Goal: Information Seeking & Learning: Learn about a topic

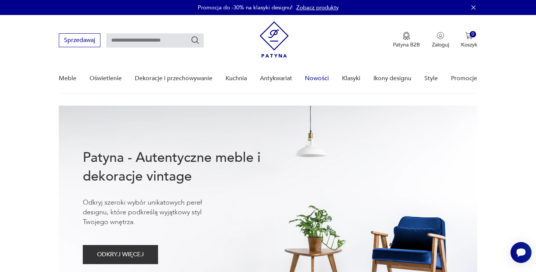
click at [319, 81] on link "Nowości" at bounding box center [317, 78] width 24 height 29
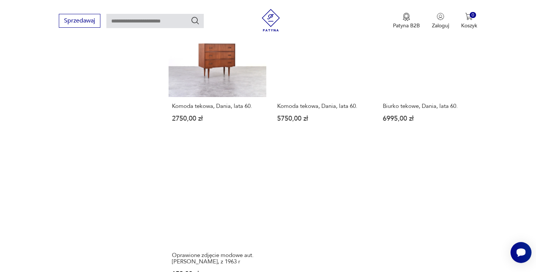
scroll to position [944, 0]
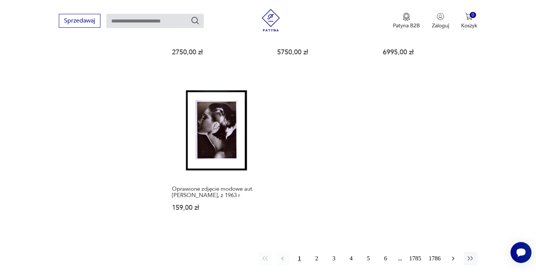
click at [455, 256] on button "button" at bounding box center [453, 258] width 13 height 13
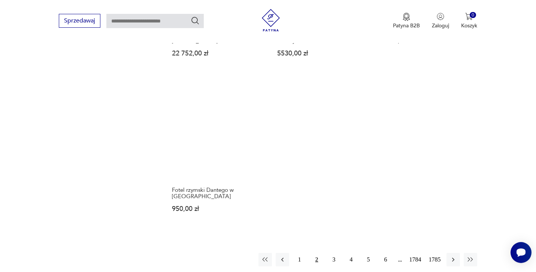
scroll to position [968, 0]
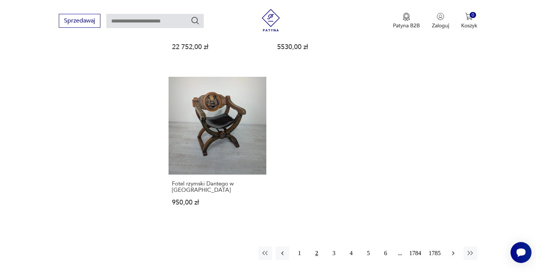
click at [452, 250] on icon "button" at bounding box center [453, 253] width 7 height 7
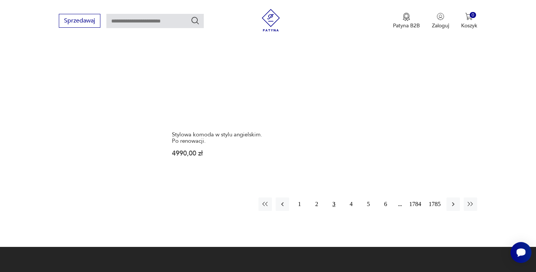
scroll to position [1037, 0]
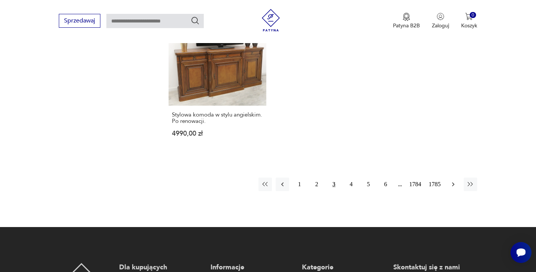
click at [455, 181] on icon "button" at bounding box center [453, 184] width 7 height 7
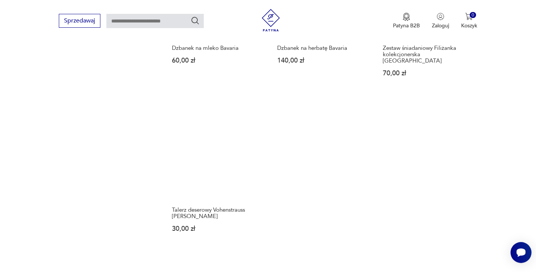
scroll to position [935, 0]
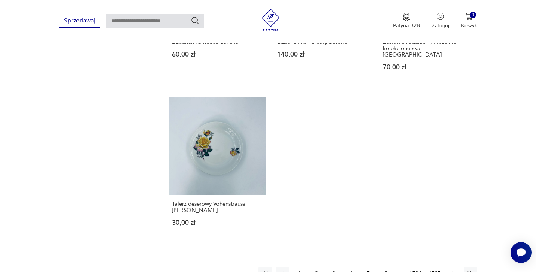
click at [452, 270] on icon "button" at bounding box center [453, 273] width 7 height 7
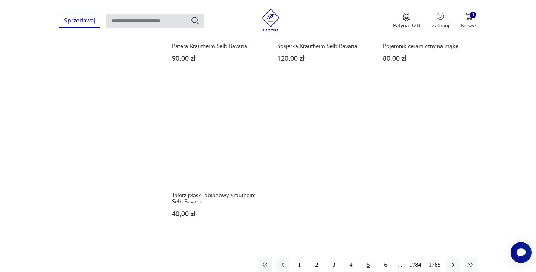
scroll to position [942, 0]
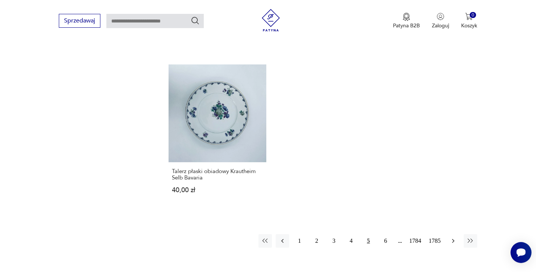
click at [450, 242] on icon "button" at bounding box center [453, 240] width 7 height 7
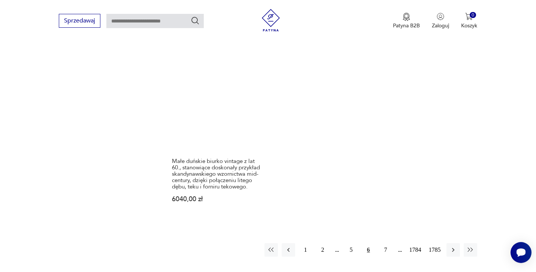
scroll to position [977, 0]
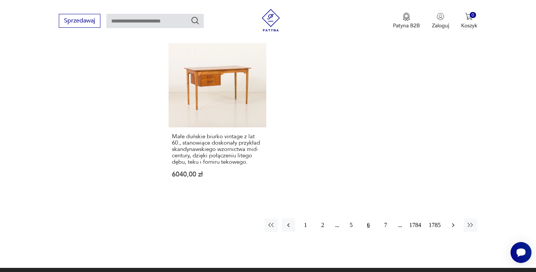
click at [452, 221] on icon "button" at bounding box center [453, 224] width 7 height 7
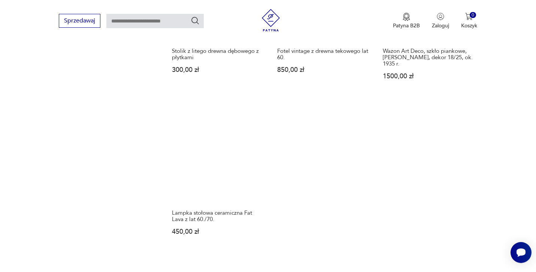
scroll to position [974, 0]
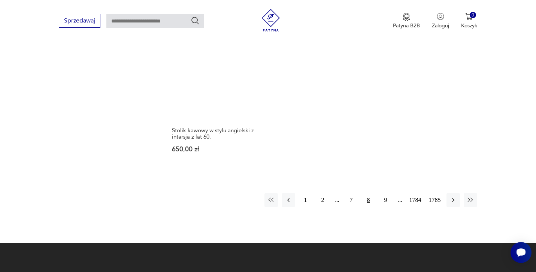
scroll to position [1024, 0]
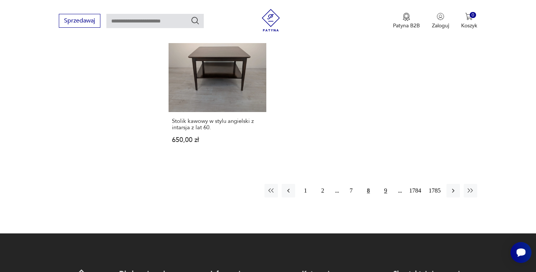
click at [384, 184] on button "9" at bounding box center [385, 190] width 13 height 13
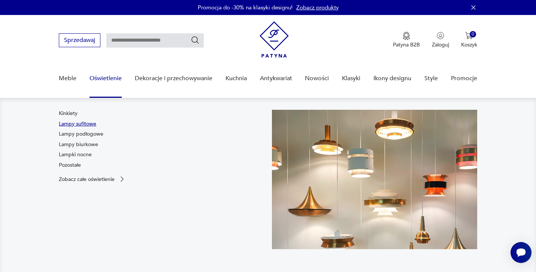
click at [85, 121] on link "Lampy sufitowe" at bounding box center [77, 123] width 37 height 7
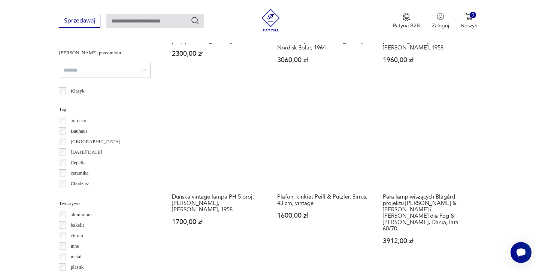
scroll to position [549, 0]
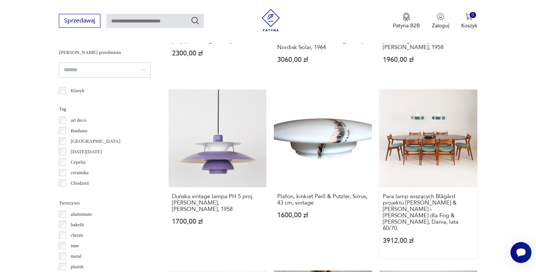
click at [417, 134] on link "Para lamp wiszących Blågård projektu [PERSON_NAME] & [PERSON_NAME] i [PERSON_NA…" at bounding box center [429, 174] width 98 height 169
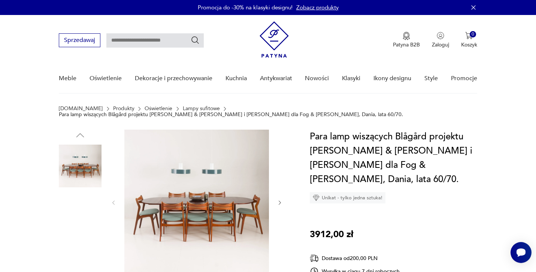
click at [82, 160] on img at bounding box center [80, 166] width 43 height 43
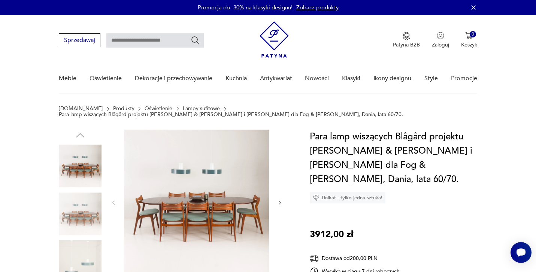
click at [86, 209] on img at bounding box center [80, 214] width 43 height 43
click at [89, 208] on img at bounding box center [80, 214] width 43 height 43
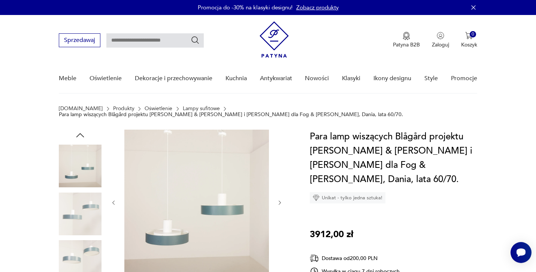
click at [87, 249] on img at bounding box center [80, 261] width 43 height 43
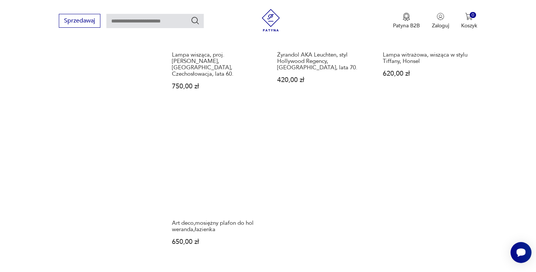
scroll to position [1081, 0]
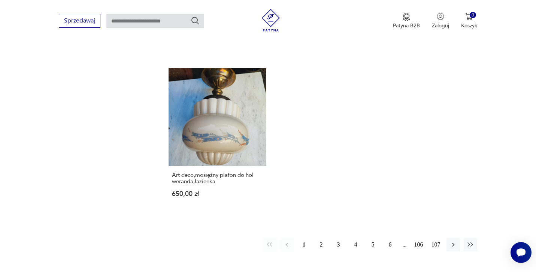
click at [325, 238] on button "2" at bounding box center [321, 244] width 13 height 13
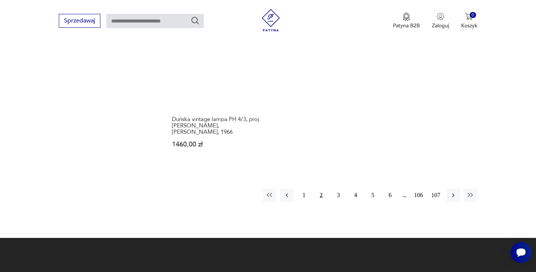
scroll to position [1120, 0]
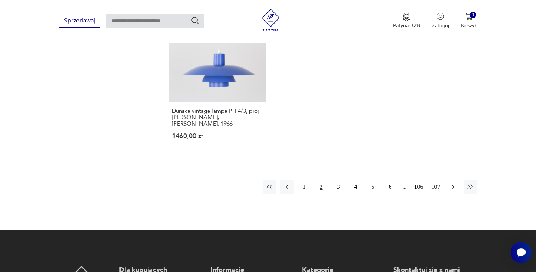
click at [456, 189] on icon "button" at bounding box center [453, 186] width 7 height 7
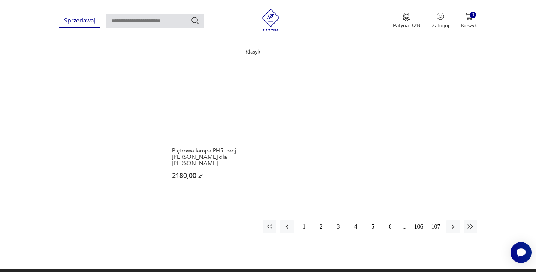
scroll to position [1090, 0]
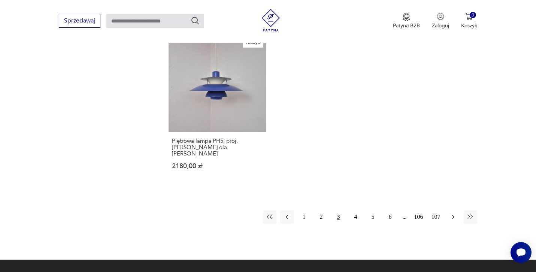
click at [452, 213] on icon "button" at bounding box center [453, 216] width 7 height 7
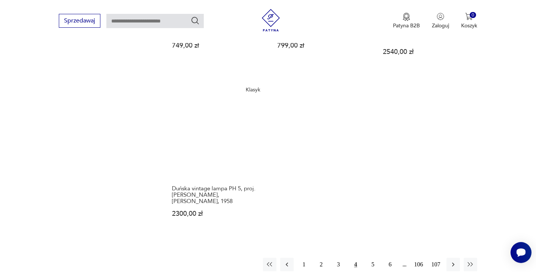
scroll to position [1043, 0]
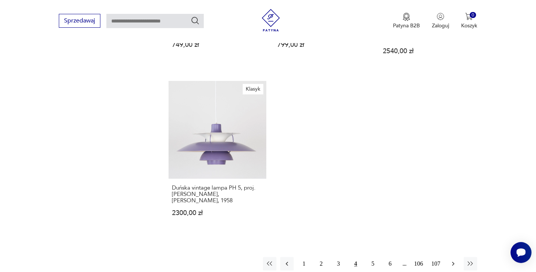
click at [455, 260] on icon "button" at bounding box center [453, 263] width 7 height 7
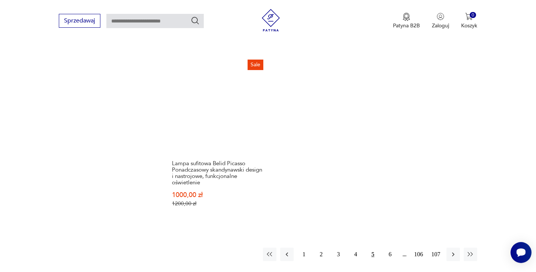
scroll to position [1071, 0]
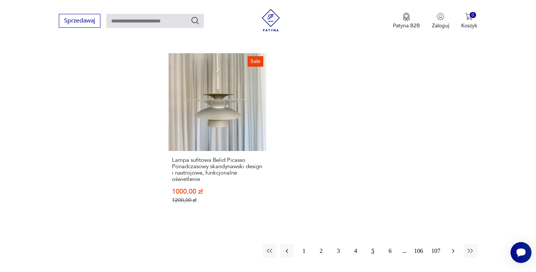
click at [454, 247] on icon "button" at bounding box center [453, 250] width 7 height 7
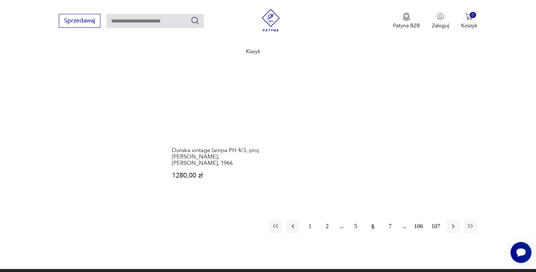
scroll to position [1103, 0]
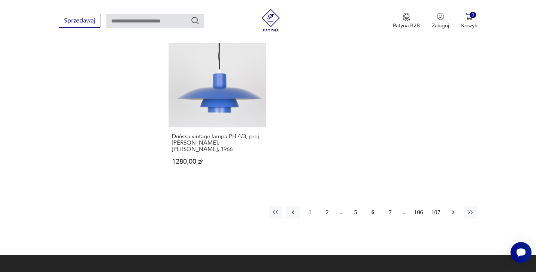
click at [452, 211] on icon "button" at bounding box center [453, 212] width 7 height 7
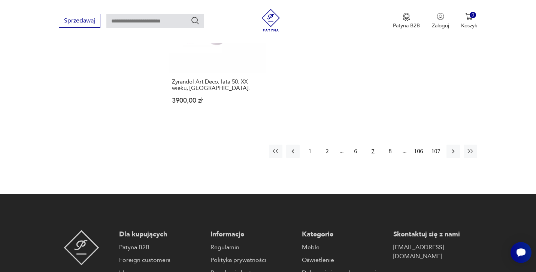
scroll to position [1143, 0]
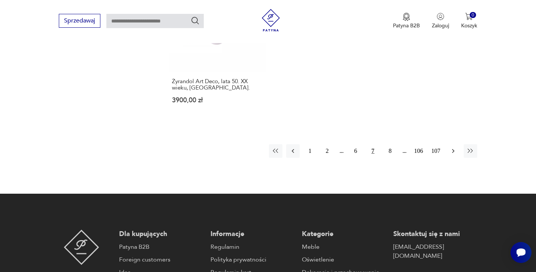
click at [453, 147] on icon "button" at bounding box center [453, 150] width 7 height 7
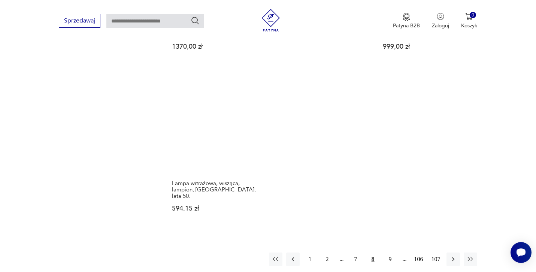
scroll to position [1084, 0]
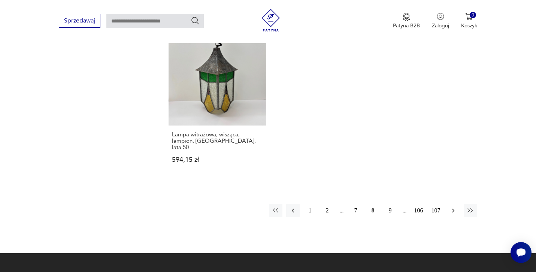
click at [453, 207] on icon "button" at bounding box center [453, 210] width 7 height 7
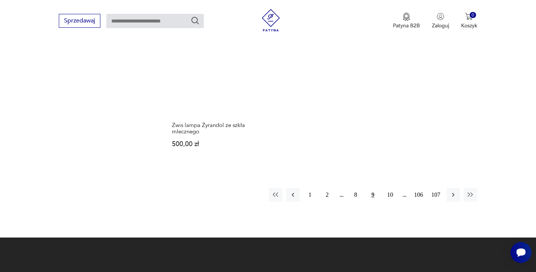
scroll to position [1146, 0]
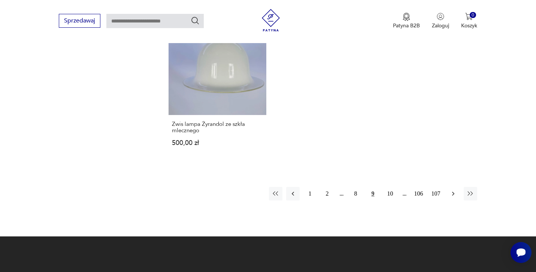
click at [452, 190] on icon "button" at bounding box center [453, 193] width 7 height 7
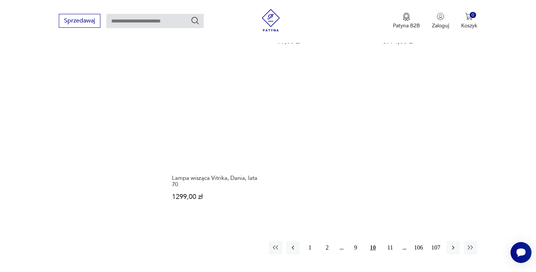
scroll to position [1054, 0]
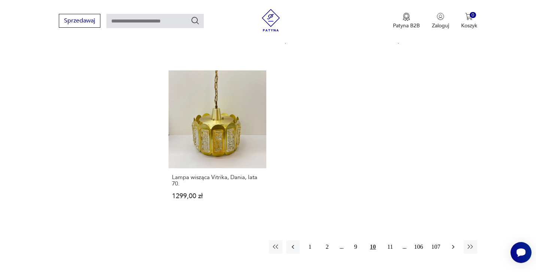
click at [454, 243] on icon "button" at bounding box center [453, 246] width 7 height 7
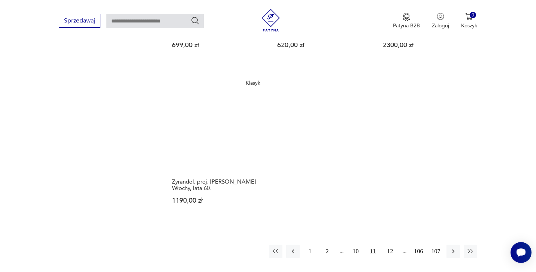
scroll to position [1046, 0]
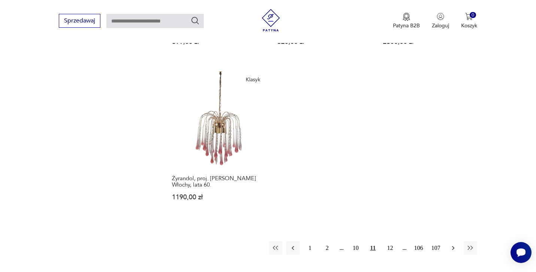
click at [451, 244] on icon "button" at bounding box center [453, 247] width 7 height 7
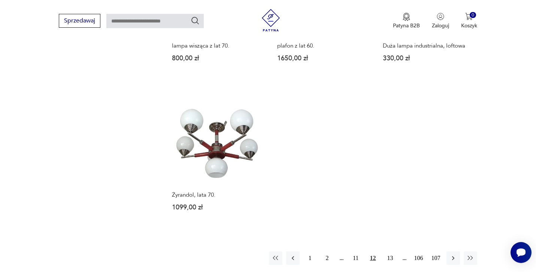
scroll to position [1052, 0]
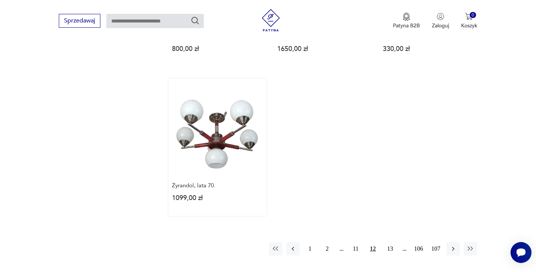
click at [211, 105] on link "Żyrandol, lata 70. 1099,00 zł" at bounding box center [218, 147] width 98 height 137
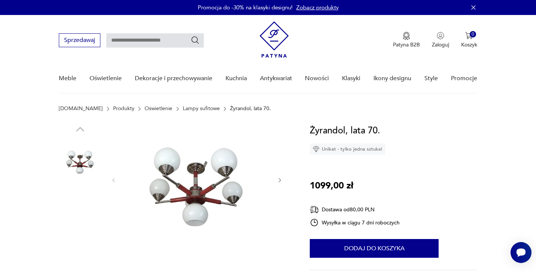
click at [201, 187] on img at bounding box center [196, 180] width 145 height 112
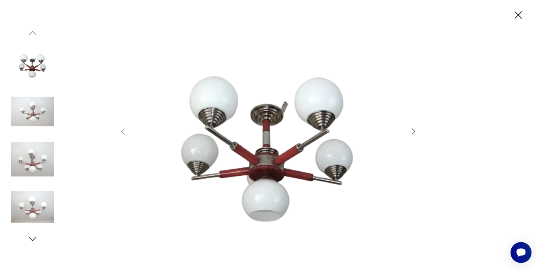
click at [414, 131] on icon "button" at bounding box center [413, 132] width 3 height 6
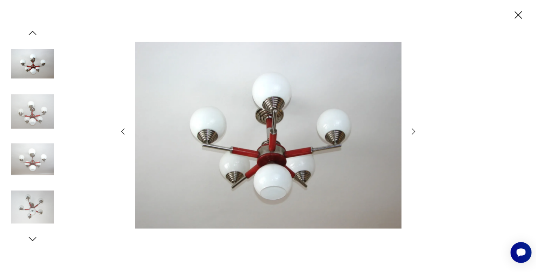
click at [414, 131] on icon "button" at bounding box center [413, 132] width 3 height 6
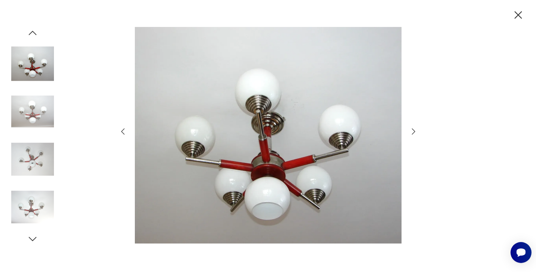
click at [414, 131] on icon "button" at bounding box center [413, 132] width 3 height 6
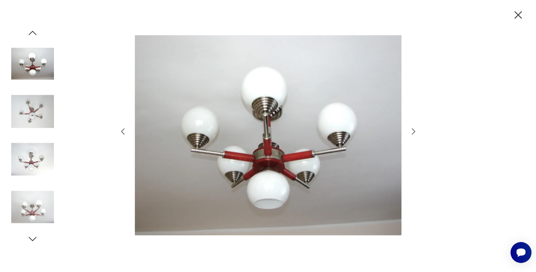
click at [414, 131] on icon "button" at bounding box center [413, 132] width 3 height 6
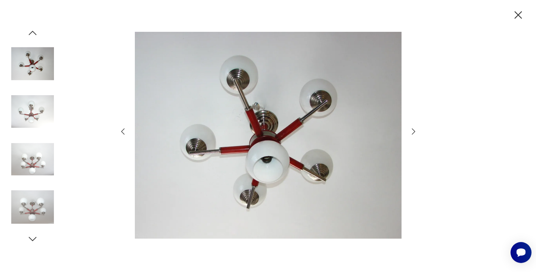
click at [414, 131] on icon "button" at bounding box center [413, 132] width 3 height 6
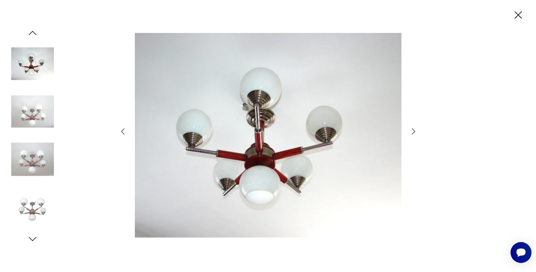
click at [414, 131] on icon "button" at bounding box center [413, 132] width 3 height 6
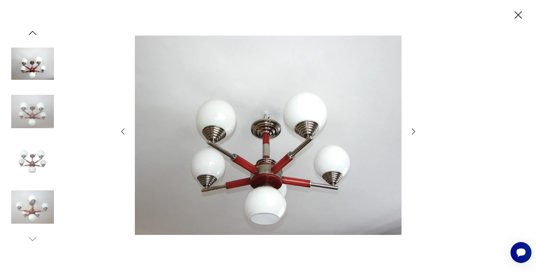
click at [414, 131] on icon "button" at bounding box center [413, 132] width 3 height 6
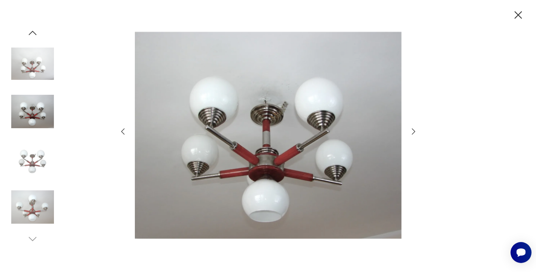
click at [414, 131] on icon "button" at bounding box center [413, 132] width 3 height 6
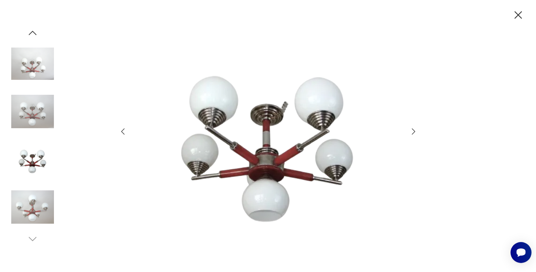
click at [414, 131] on icon "button" at bounding box center [413, 132] width 3 height 6
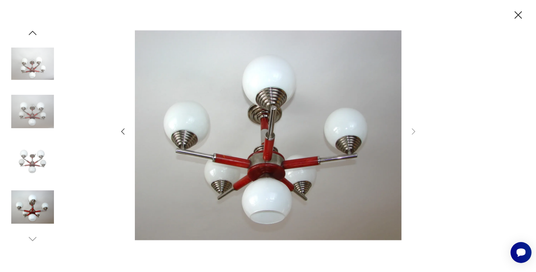
click at [522, 16] on icon "button" at bounding box center [518, 15] width 13 height 13
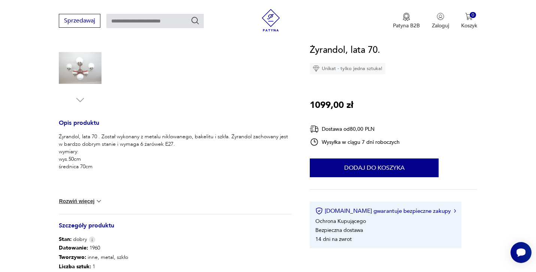
scroll to position [239, 0]
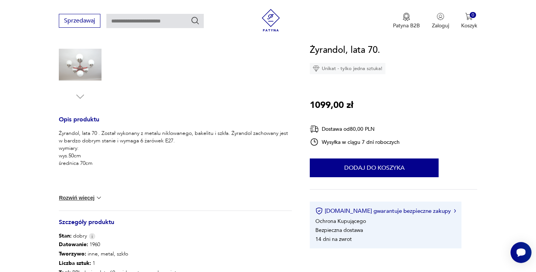
click at [89, 197] on button "Rozwiń więcej" at bounding box center [80, 197] width 43 height 7
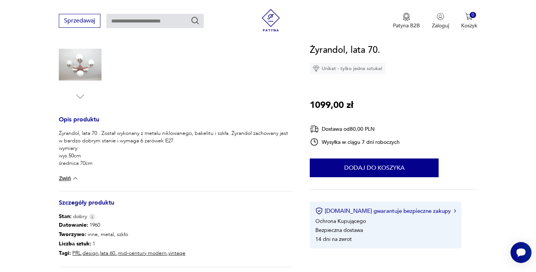
click at [69, 178] on button "Zwiń" at bounding box center [69, 178] width 20 height 7
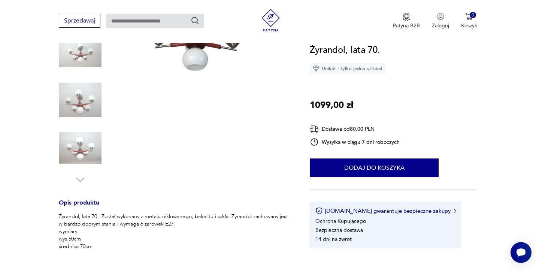
scroll to position [0, 0]
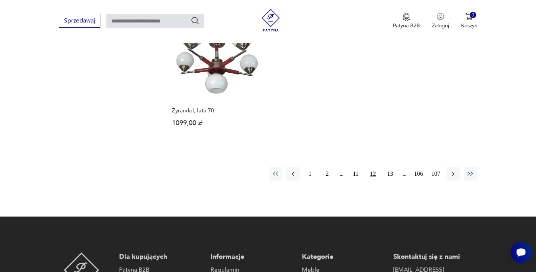
scroll to position [1133, 0]
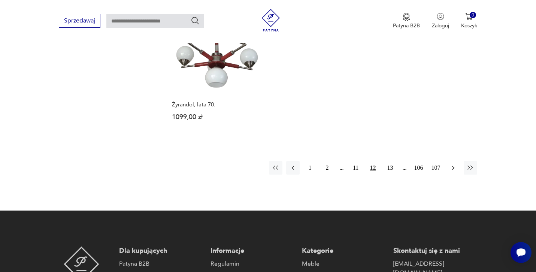
click at [453, 164] on icon "button" at bounding box center [453, 167] width 7 height 7
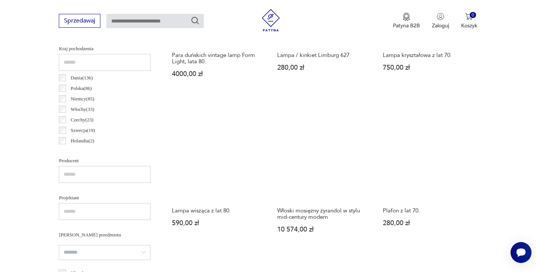
scroll to position [367, 0]
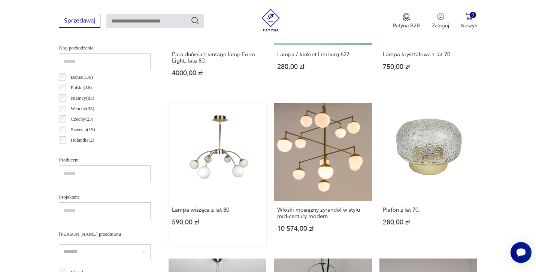
click at [219, 149] on link "Lampa wisząca z lat 80. 590,00 zł" at bounding box center [218, 175] width 98 height 144
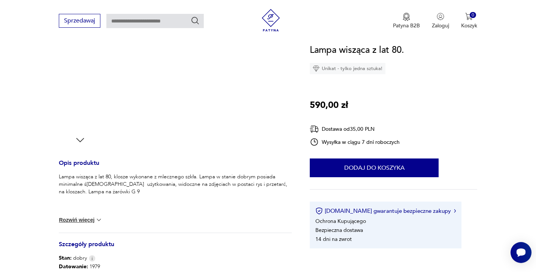
scroll to position [197, 0]
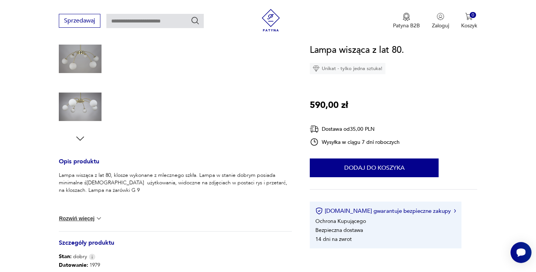
click at [88, 219] on button "Rozwiń więcej" at bounding box center [80, 218] width 43 height 7
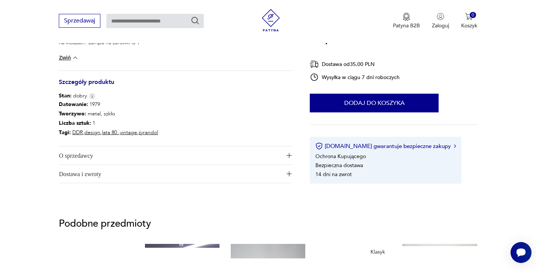
scroll to position [349, 0]
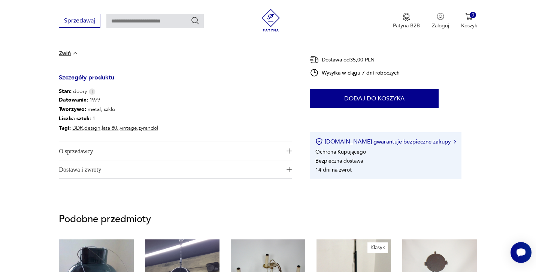
click at [134, 151] on span "O sprzedawcy" at bounding box center [170, 151] width 223 height 18
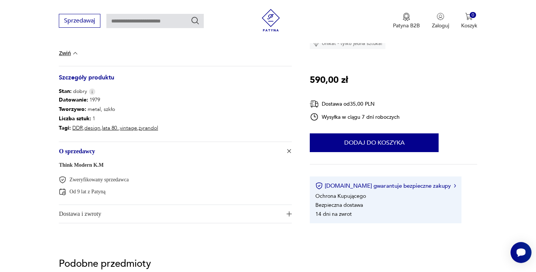
click at [104, 215] on span "Dostawa i zwroty" at bounding box center [170, 214] width 223 height 18
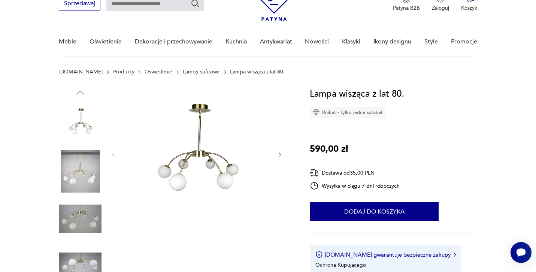
scroll to position [55, 0]
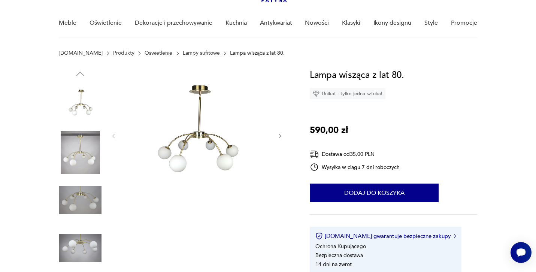
click at [194, 121] on img at bounding box center [196, 135] width 145 height 135
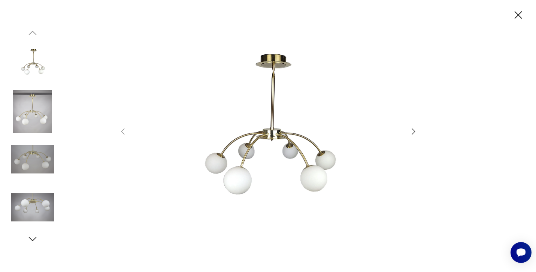
click at [416, 128] on icon "button" at bounding box center [413, 131] width 9 height 9
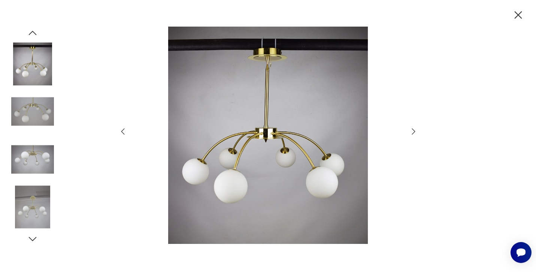
click at [416, 128] on icon "button" at bounding box center [413, 131] width 9 height 9
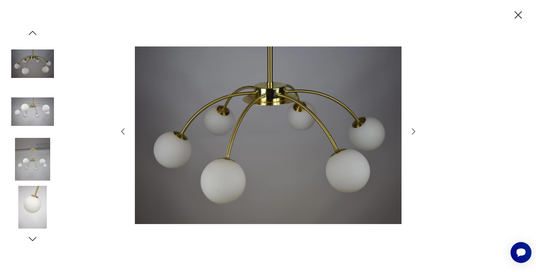
click at [416, 128] on icon "button" at bounding box center [413, 131] width 9 height 9
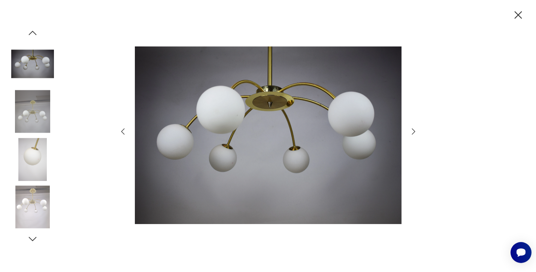
click at [416, 128] on icon "button" at bounding box center [413, 131] width 9 height 9
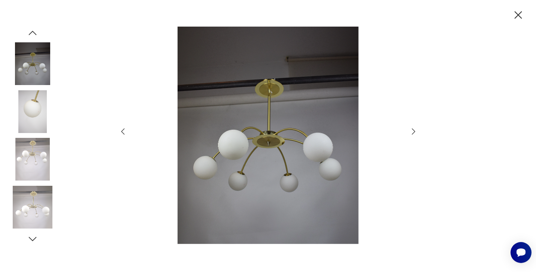
click at [416, 128] on icon "button" at bounding box center [413, 131] width 9 height 9
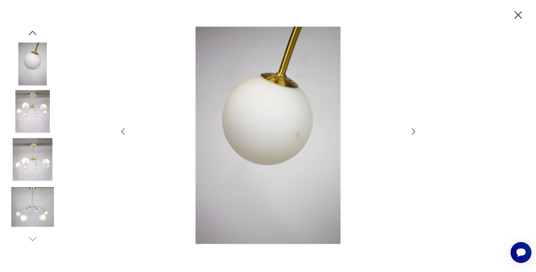
click at [416, 128] on icon "button" at bounding box center [413, 131] width 9 height 9
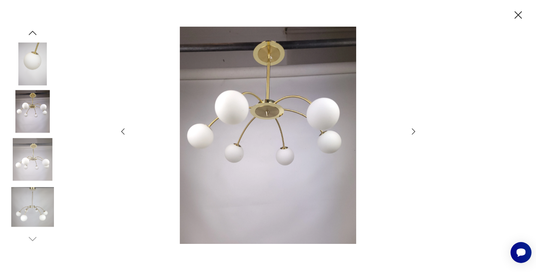
click at [416, 128] on icon "button" at bounding box center [413, 131] width 9 height 9
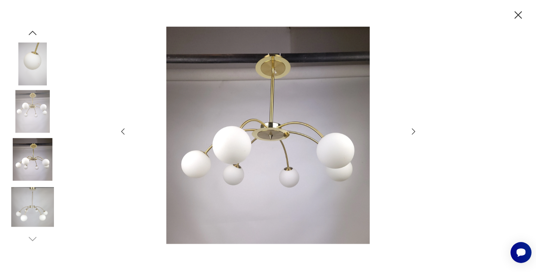
click at [518, 16] on icon "button" at bounding box center [518, 15] width 13 height 13
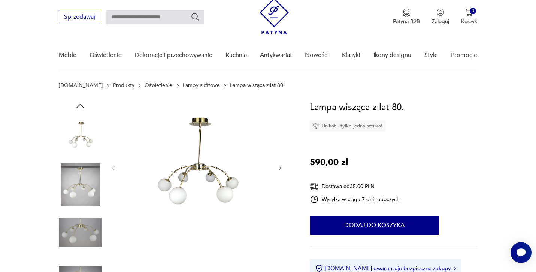
scroll to position [0, 0]
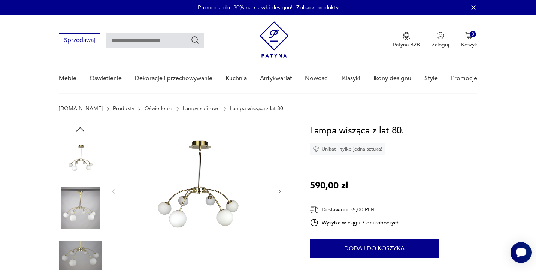
click at [526, 249] on icon "Otwórz czat Smartsupp" at bounding box center [521, 252] width 10 height 10
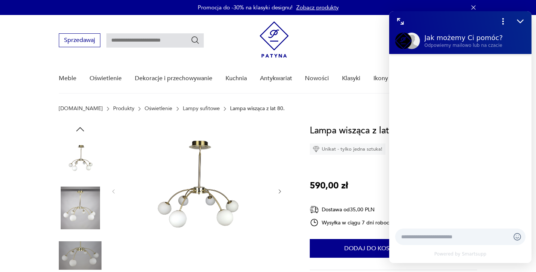
click at [422, 235] on textarea at bounding box center [452, 236] width 103 height 7
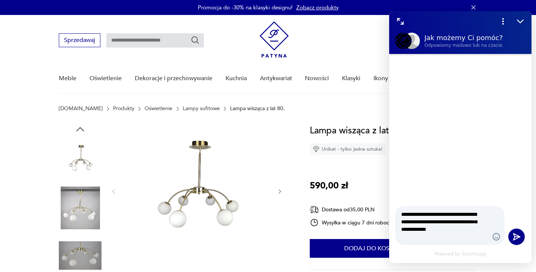
type textarea "**********"
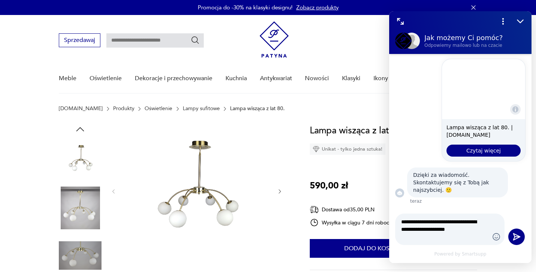
scroll to position [39, 0]
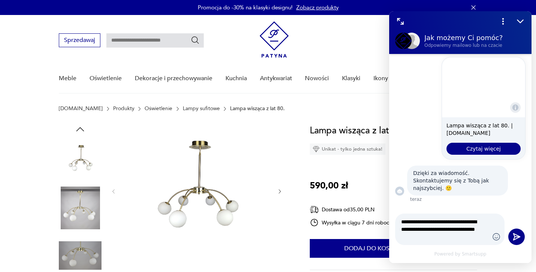
type textarea "**********"
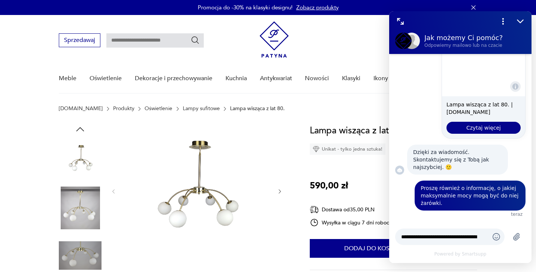
scroll to position [60, 0]
click at [282, 152] on div at bounding box center [197, 192] width 172 height 136
click at [521, 22] on icon "Zmniejsz" at bounding box center [520, 21] width 6 height 3
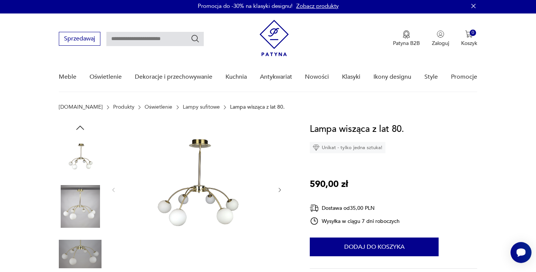
scroll to position [0, 0]
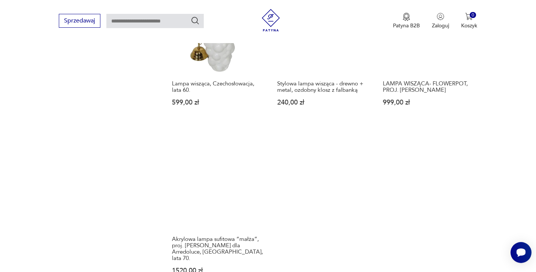
scroll to position [1047, 0]
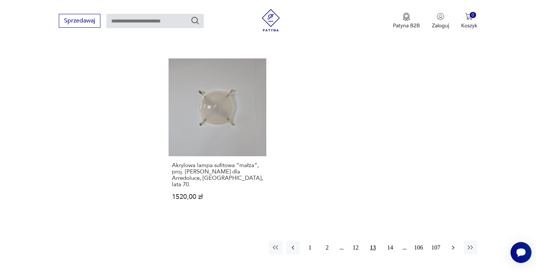
click at [457, 241] on button "button" at bounding box center [453, 247] width 13 height 13
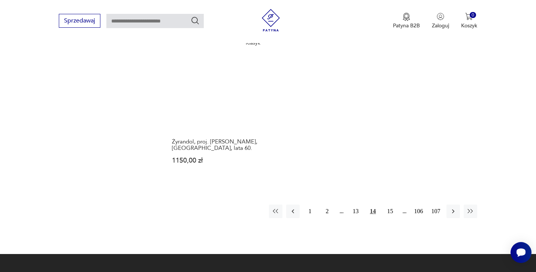
scroll to position [1087, 0]
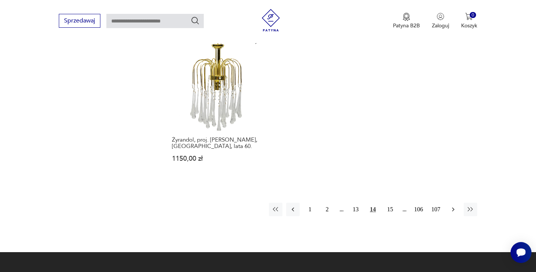
click at [452, 206] on icon "button" at bounding box center [453, 209] width 7 height 7
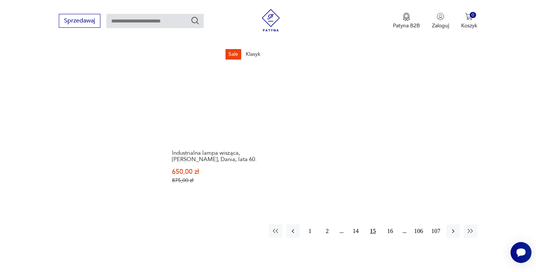
scroll to position [1126, 0]
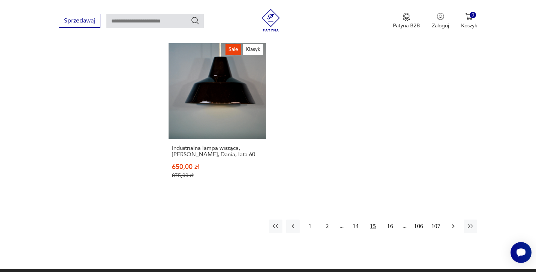
click at [455, 223] on icon "button" at bounding box center [453, 226] width 7 height 7
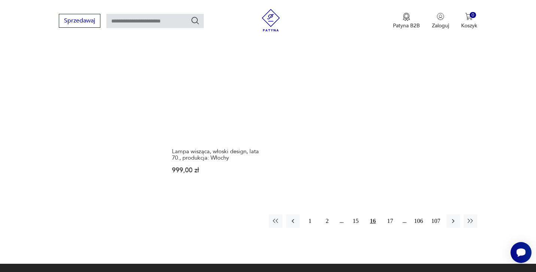
scroll to position [1077, 0]
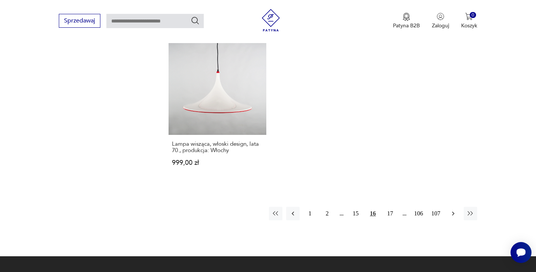
click at [450, 211] on button "button" at bounding box center [453, 213] width 13 height 13
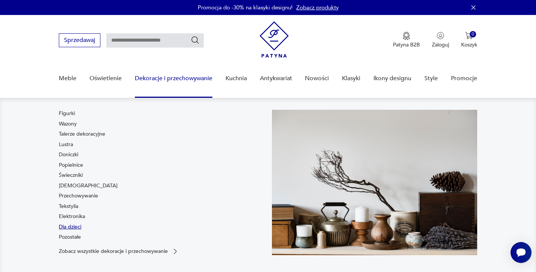
click at [75, 226] on link "Dla dzieci" at bounding box center [70, 226] width 22 height 7
click at [68, 145] on link "Lustra" at bounding box center [66, 144] width 14 height 7
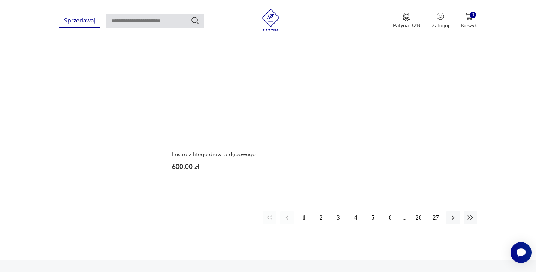
scroll to position [1087, 0]
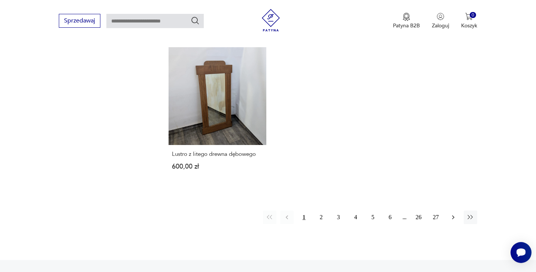
click at [454, 214] on icon "button" at bounding box center [453, 217] width 7 height 7
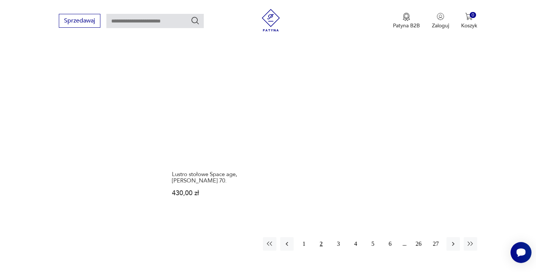
scroll to position [1060, 0]
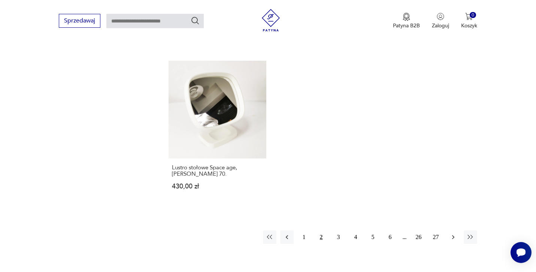
click at [453, 235] on icon "button" at bounding box center [453, 237] width 2 height 4
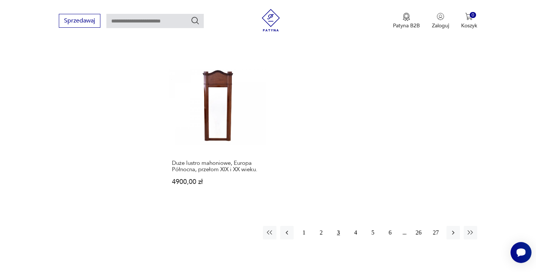
scroll to position [1075, 0]
click at [454, 228] on icon "button" at bounding box center [453, 231] width 7 height 7
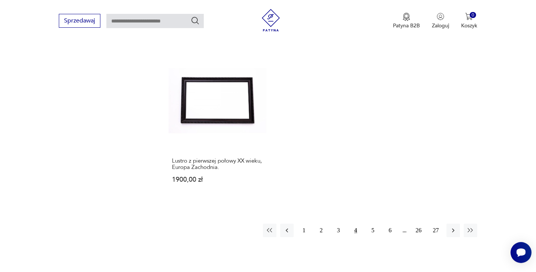
scroll to position [1056, 0]
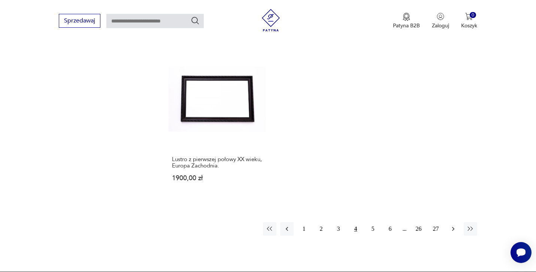
click at [452, 230] on icon "button" at bounding box center [453, 229] width 2 height 4
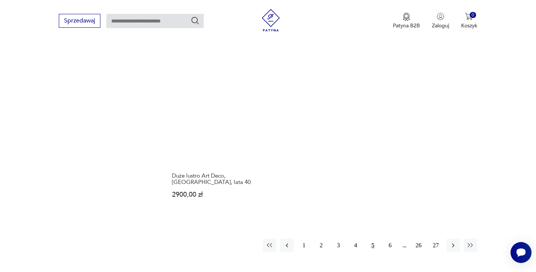
scroll to position [1072, 0]
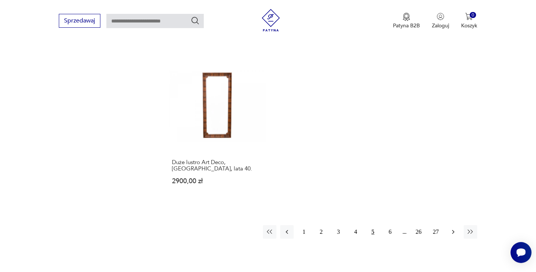
click at [454, 225] on button "button" at bounding box center [453, 231] width 13 height 13
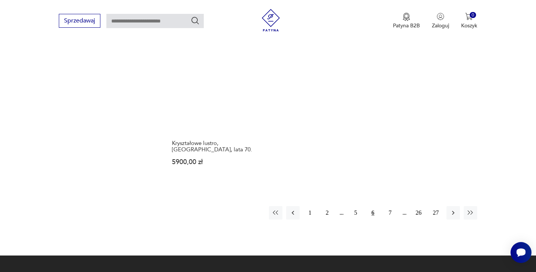
scroll to position [1105, 0]
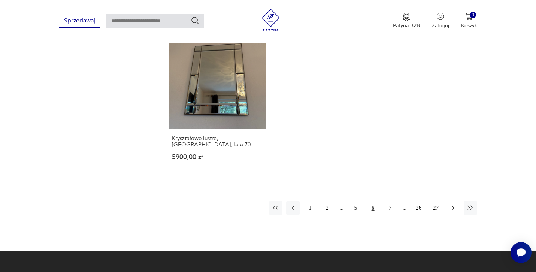
click at [451, 204] on icon "button" at bounding box center [453, 207] width 7 height 7
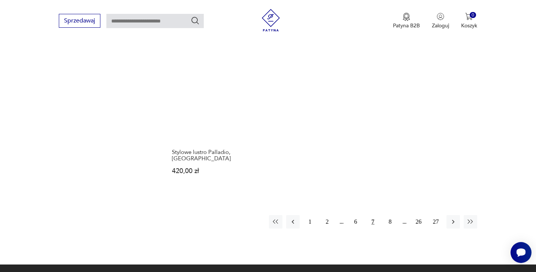
scroll to position [1101, 0]
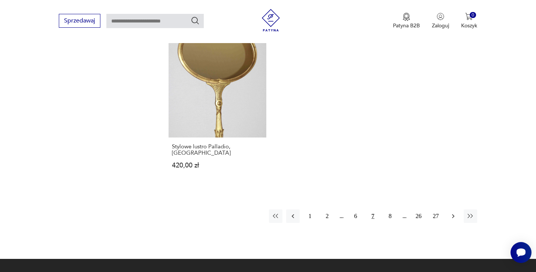
click at [453, 212] on icon "button" at bounding box center [453, 215] width 7 height 7
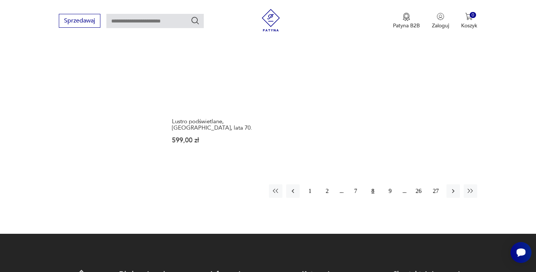
scroll to position [1107, 0]
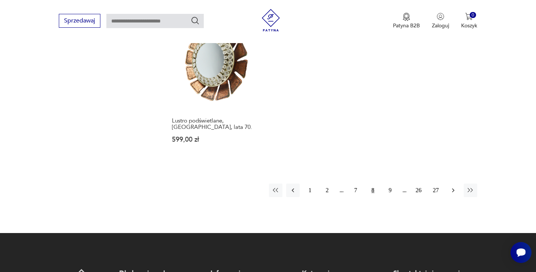
click at [451, 184] on button "button" at bounding box center [453, 190] width 13 height 13
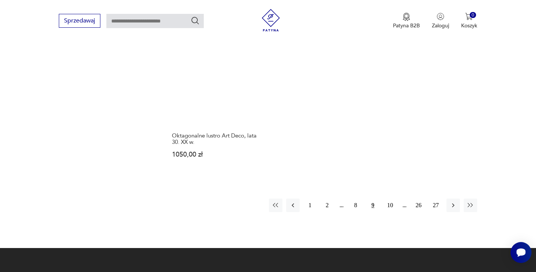
scroll to position [1129, 0]
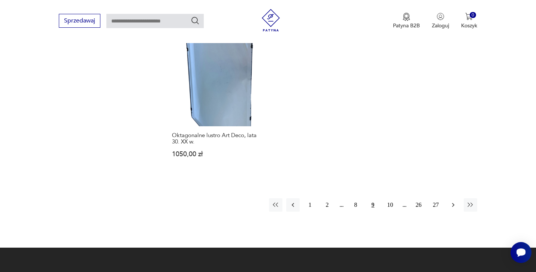
click at [451, 201] on icon "button" at bounding box center [453, 204] width 7 height 7
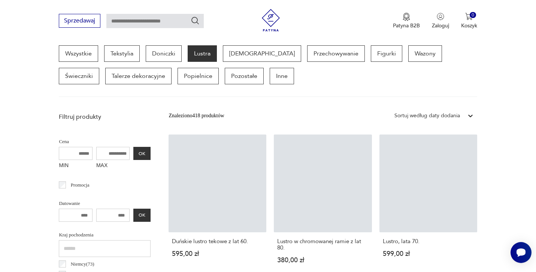
scroll to position [199, 0]
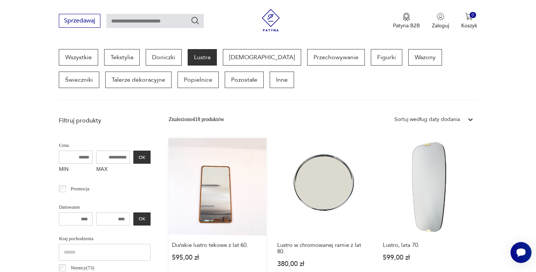
click at [212, 180] on link "Duńskie lustro tekowe z lat 60. 595,00 zł" at bounding box center [218, 210] width 98 height 144
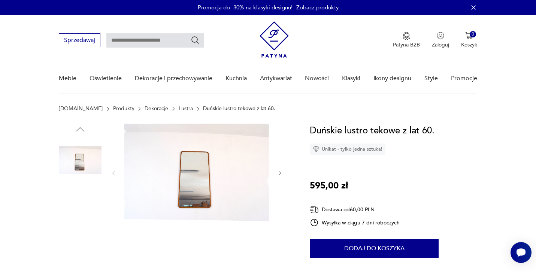
click at [208, 167] on img at bounding box center [196, 172] width 145 height 97
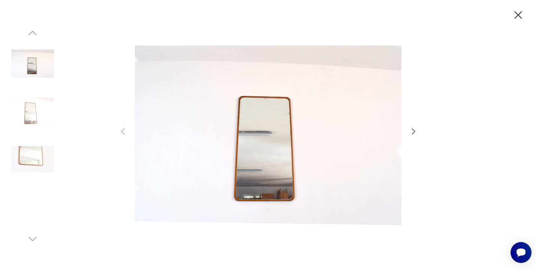
click at [414, 132] on icon "button" at bounding box center [413, 131] width 9 height 9
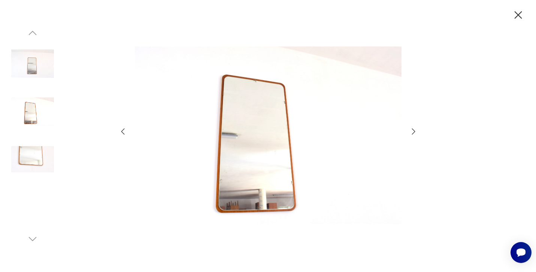
click at [414, 132] on icon "button" at bounding box center [413, 131] width 9 height 9
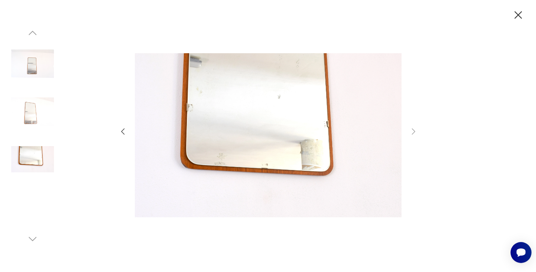
click at [516, 19] on icon "button" at bounding box center [518, 15] width 13 height 13
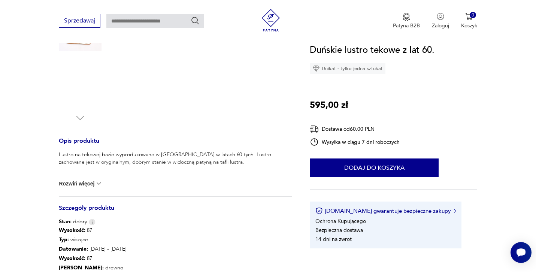
scroll to position [220, 0]
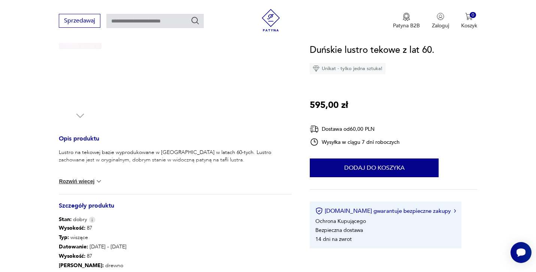
click at [94, 181] on button "Rozwiń więcej" at bounding box center [80, 181] width 43 height 7
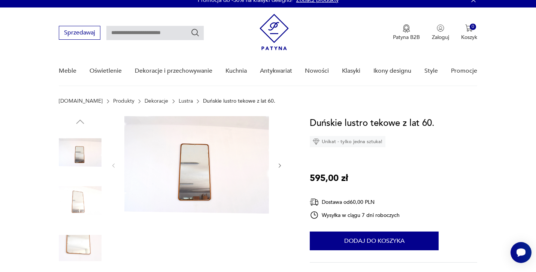
scroll to position [0, 0]
